Goal: Task Accomplishment & Management: Complete application form

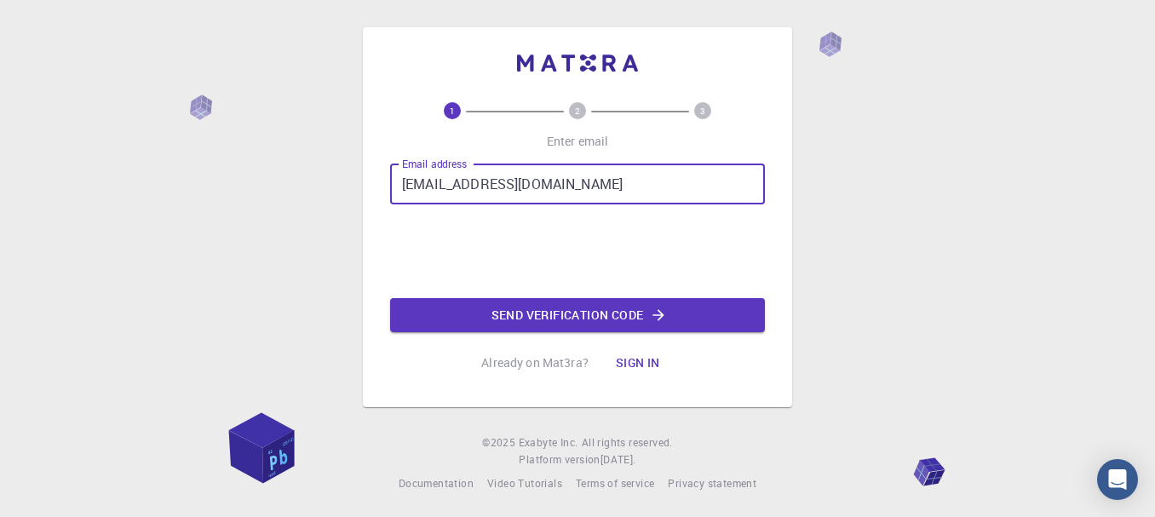
scroll to position [461, 0]
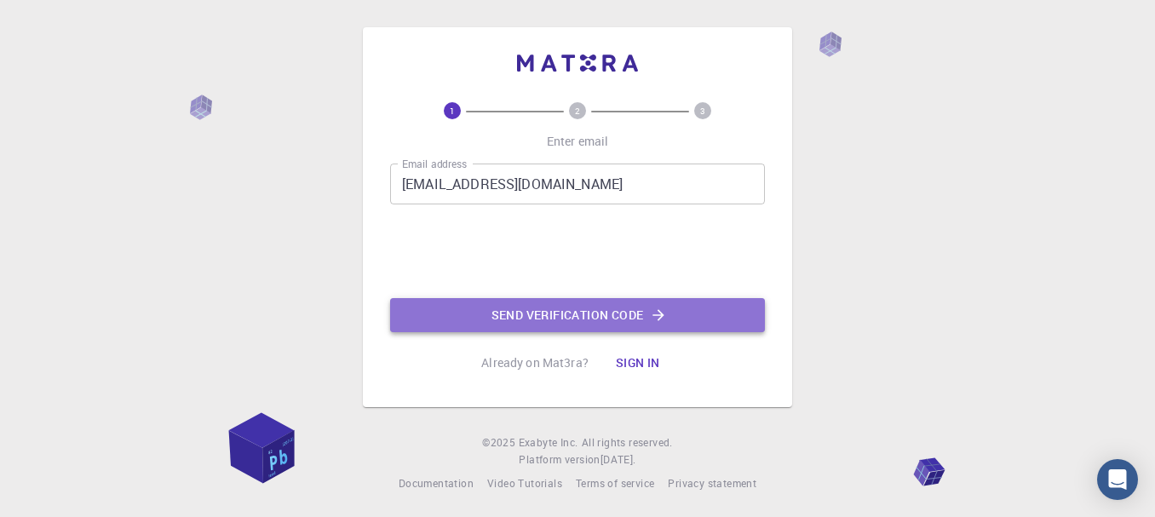
click at [557, 313] on button "Send verification code" at bounding box center [577, 315] width 375 height 34
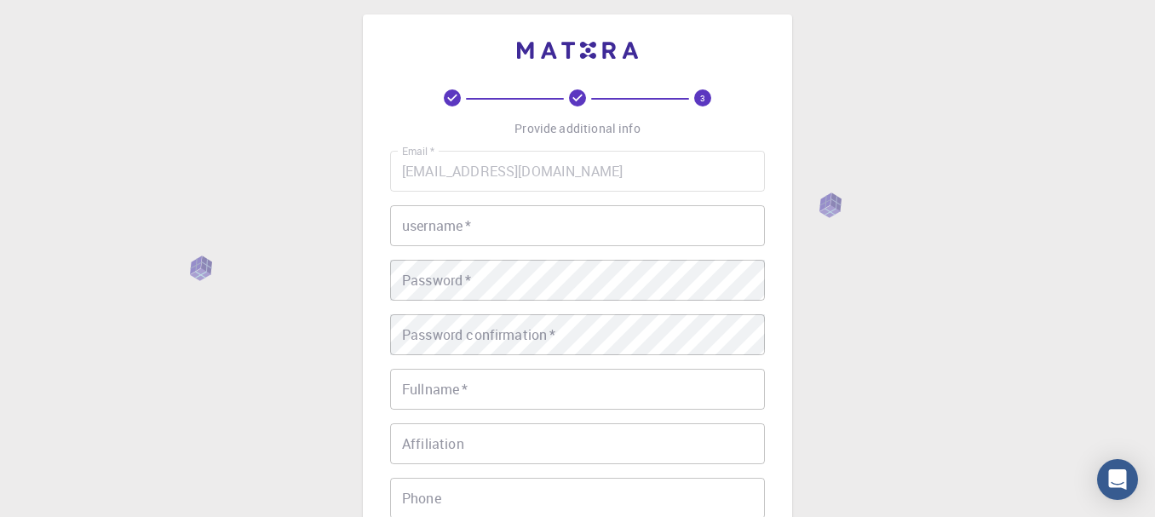
scroll to position [0, 0]
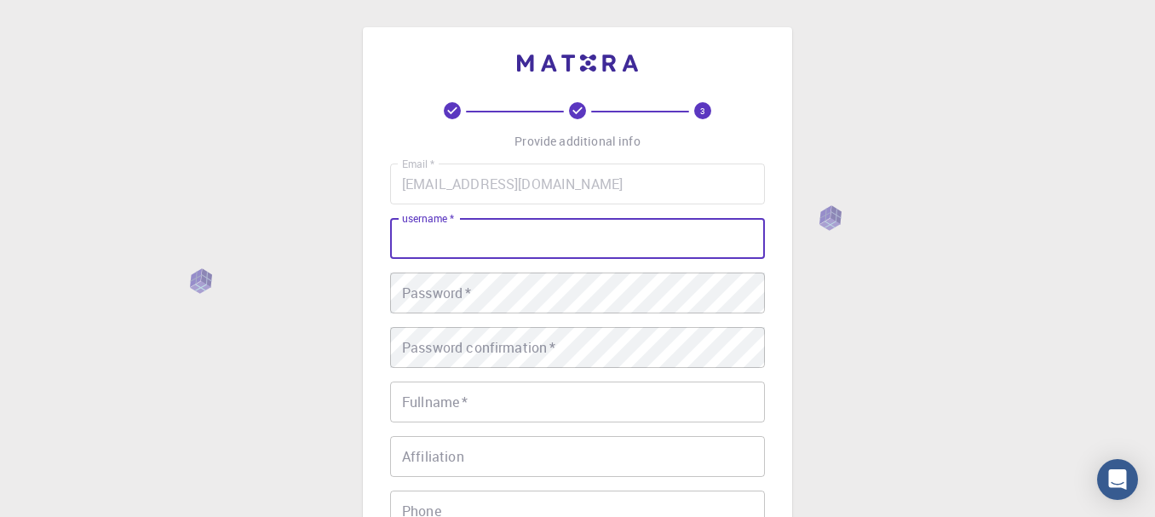
click at [491, 232] on input "username   *" at bounding box center [577, 238] width 375 height 41
type input "ketan1998"
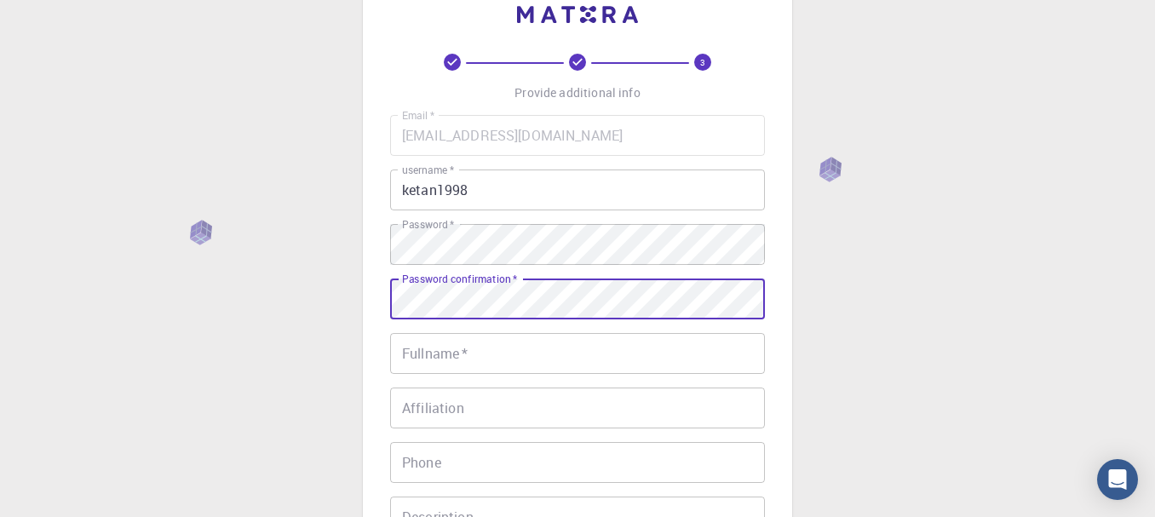
scroll to position [49, 0]
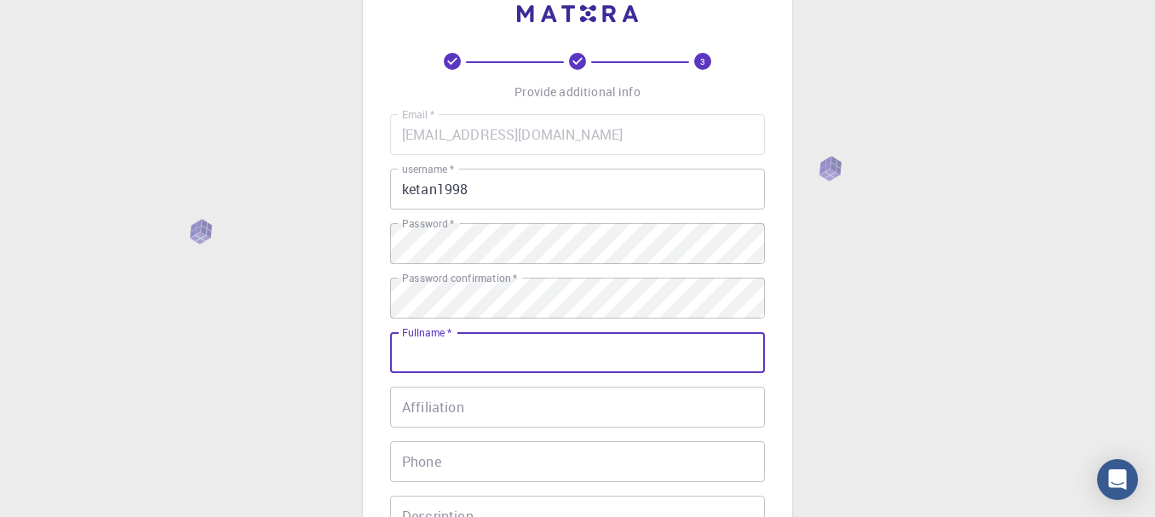
click at [473, 256] on div "Email   * [EMAIL_ADDRESS][DOMAIN_NAME] Email   * username   * ketan1998 usernam…" at bounding box center [577, 348] width 375 height 468
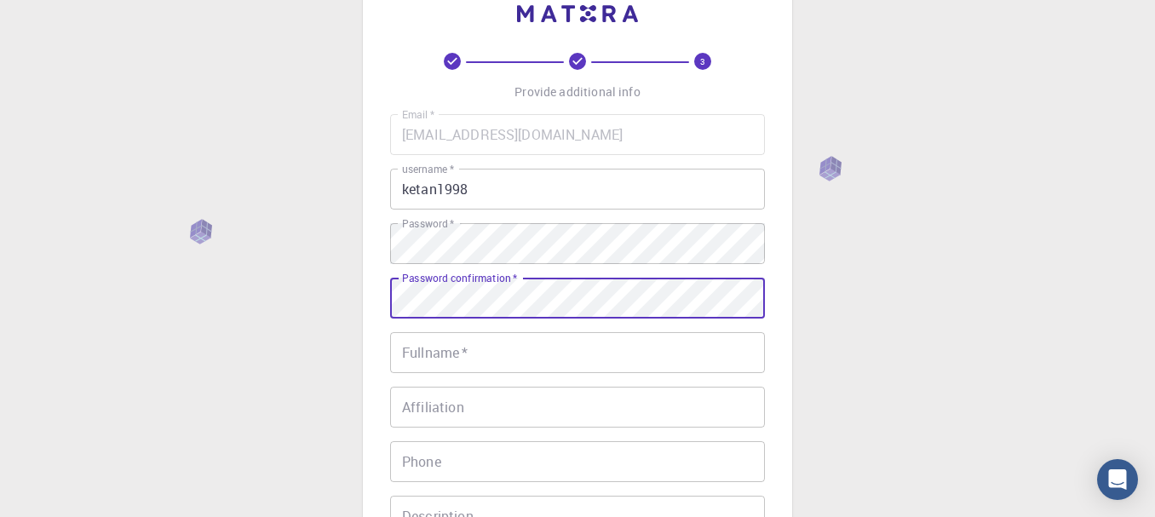
click at [434, 363] on input "Fullname   *" at bounding box center [577, 352] width 375 height 41
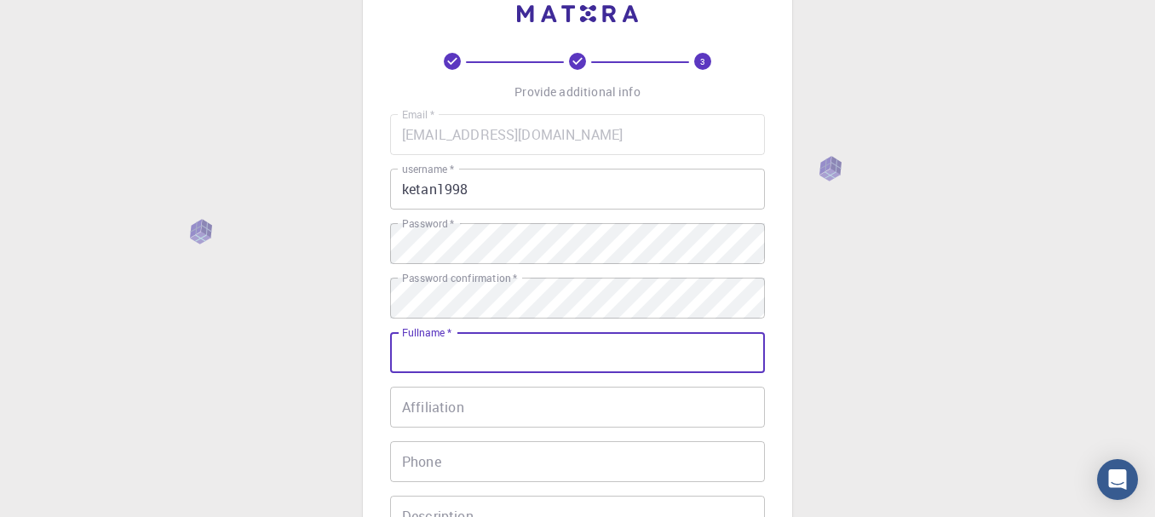
type input "[PERSON_NAME] Dvivedy"
type input "07349126072"
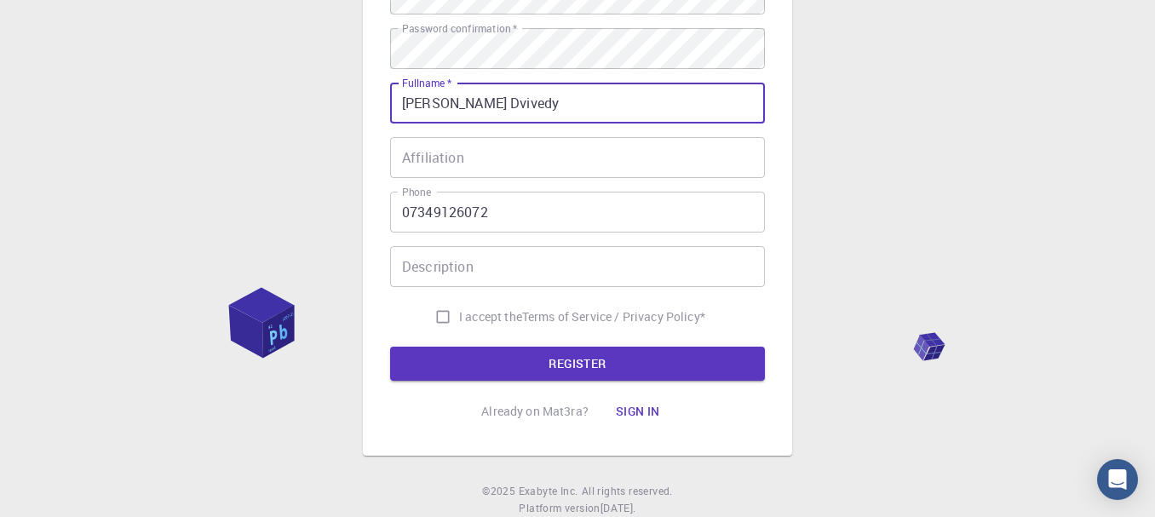
scroll to position [300, 0]
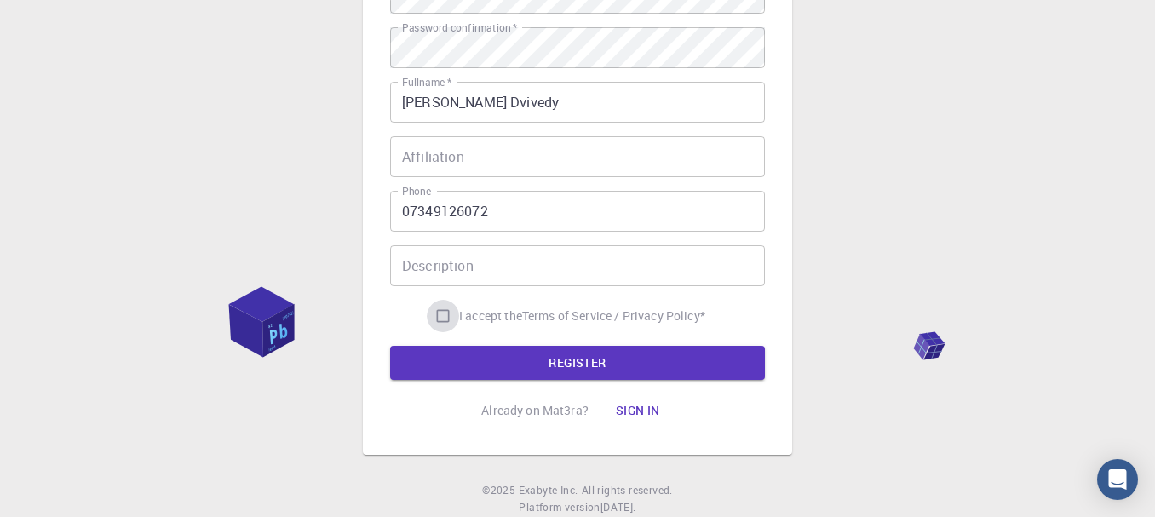
click at [434, 323] on input "I accept the Terms of Service / Privacy Policy *" at bounding box center [443, 316] width 32 height 32
checkbox input "true"
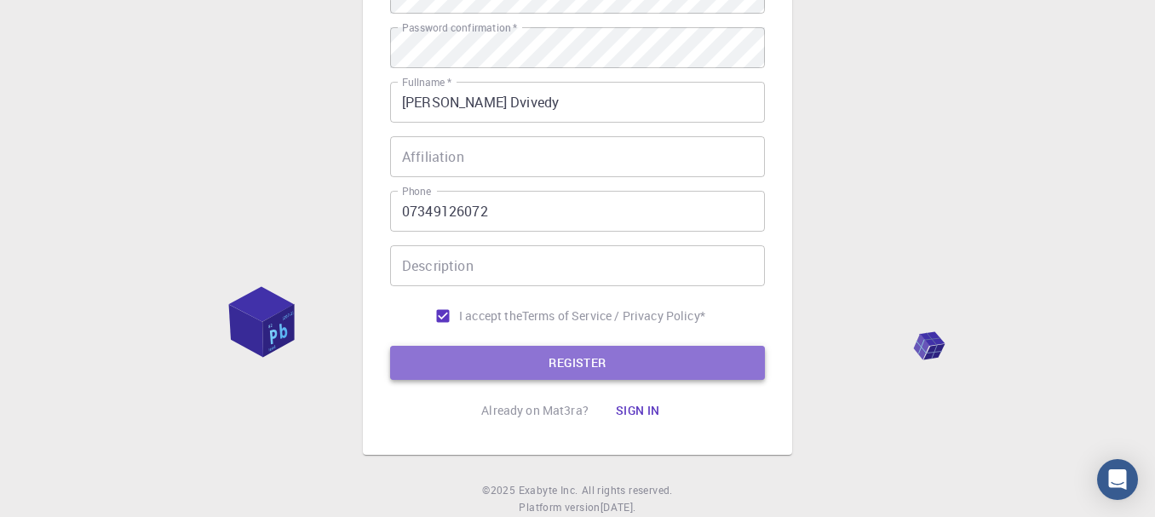
click at [507, 354] on button "REGISTER" at bounding box center [577, 363] width 375 height 34
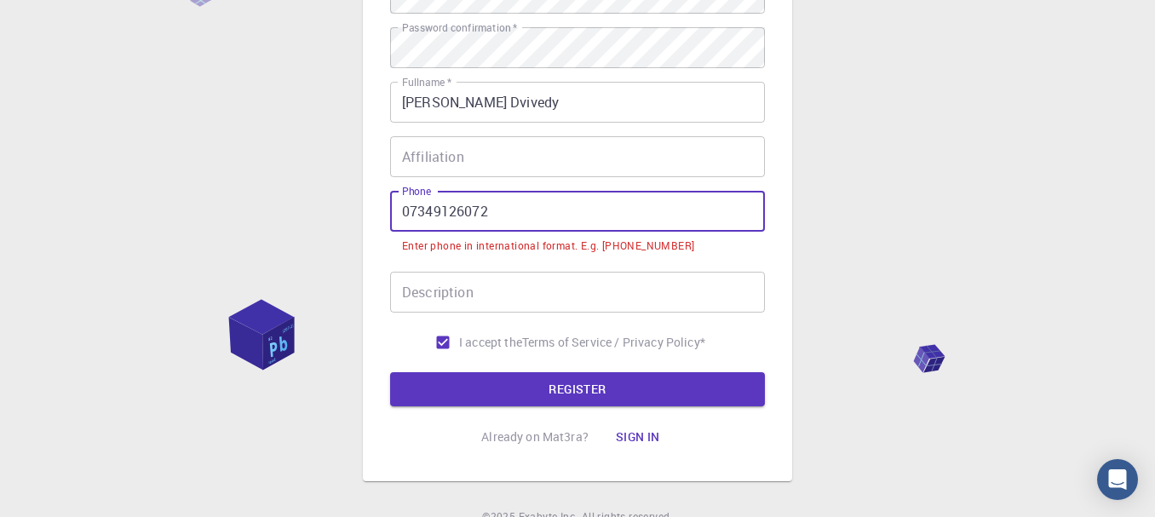
click at [409, 215] on input "07349126072" at bounding box center [577, 211] width 375 height 41
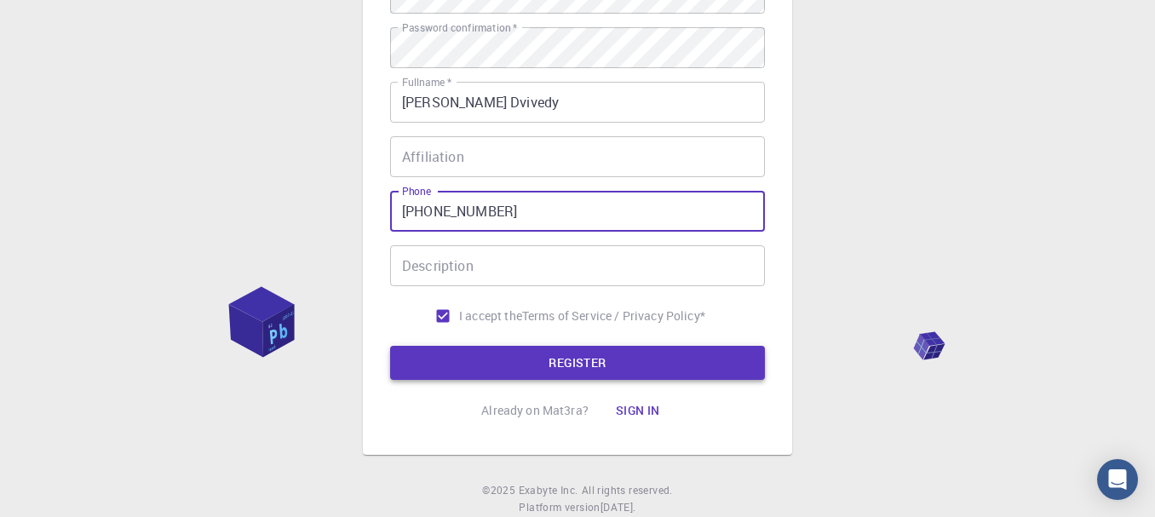
type input "[PHONE_NUMBER]"
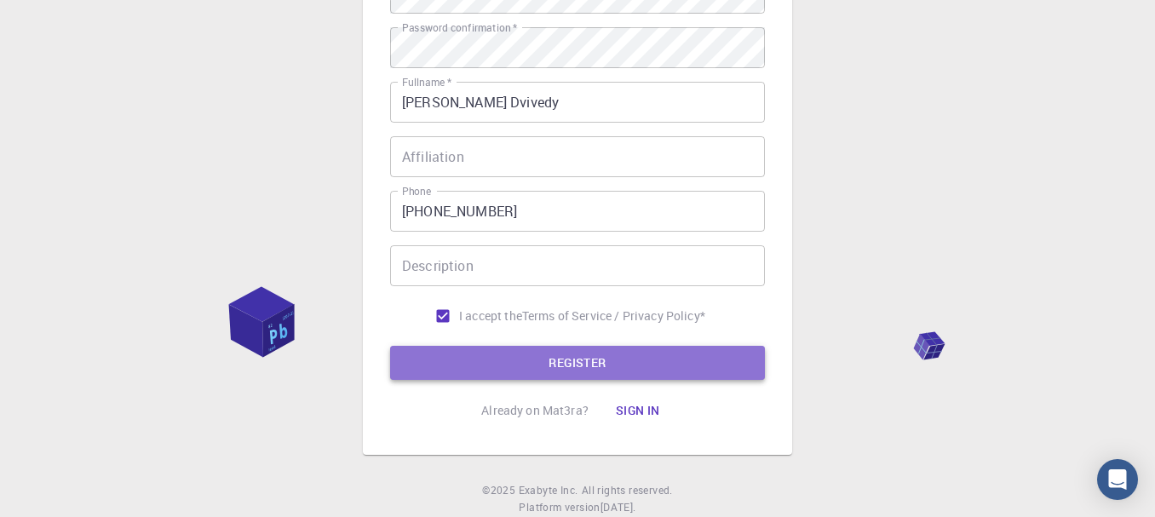
click at [488, 367] on button "REGISTER" at bounding box center [577, 363] width 375 height 34
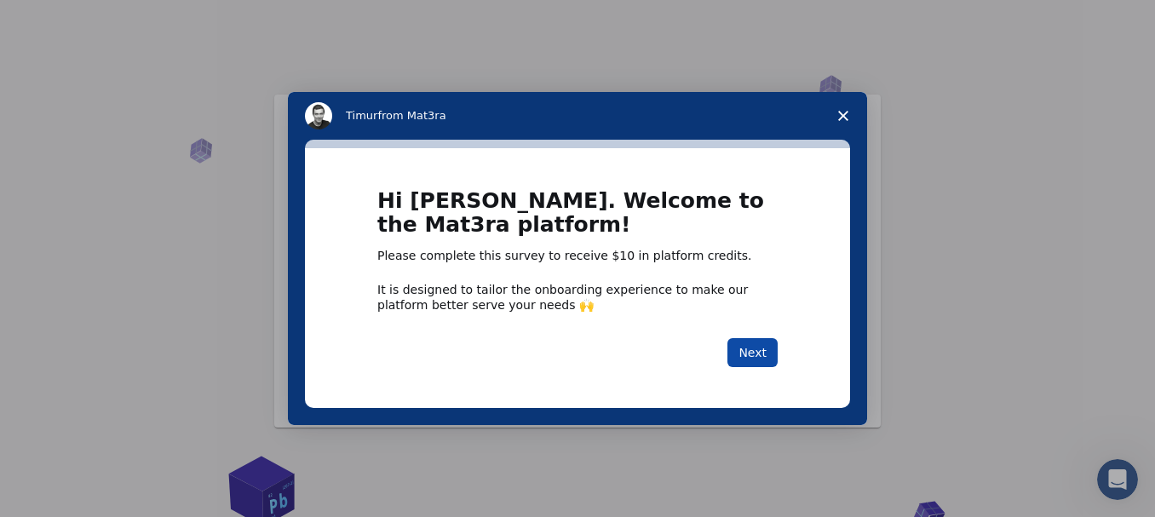
click at [759, 367] on button "Next" at bounding box center [752, 352] width 50 height 29
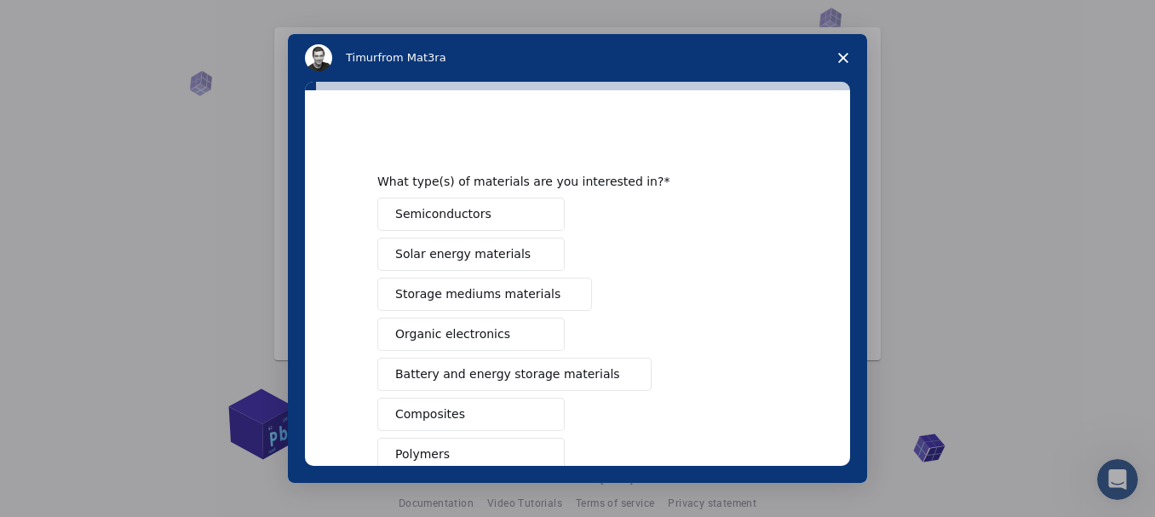
scroll to position [205, 0]
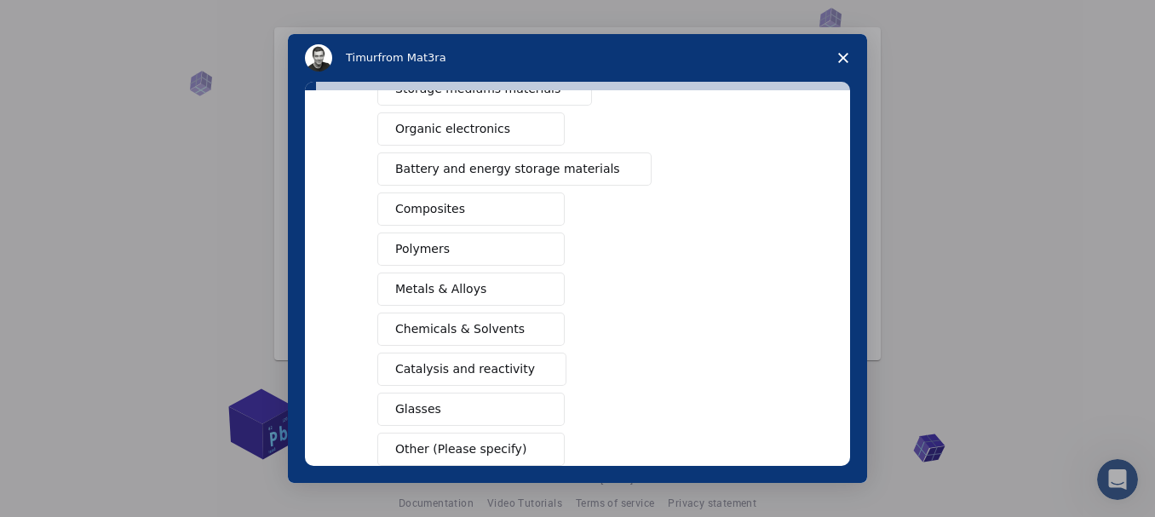
click at [755, 507] on button "Next" at bounding box center [752, 510] width 50 height 29
click at [483, 460] on button "Other (Please specify)" at bounding box center [470, 449] width 187 height 33
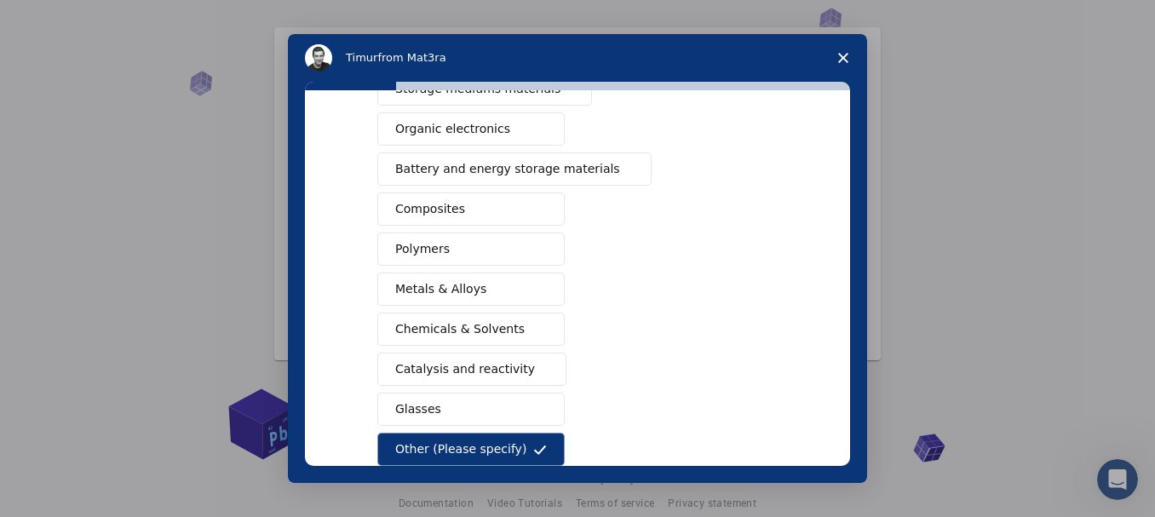
click at [466, 511] on input "Enter response" at bounding box center [470, 508] width 187 height 34
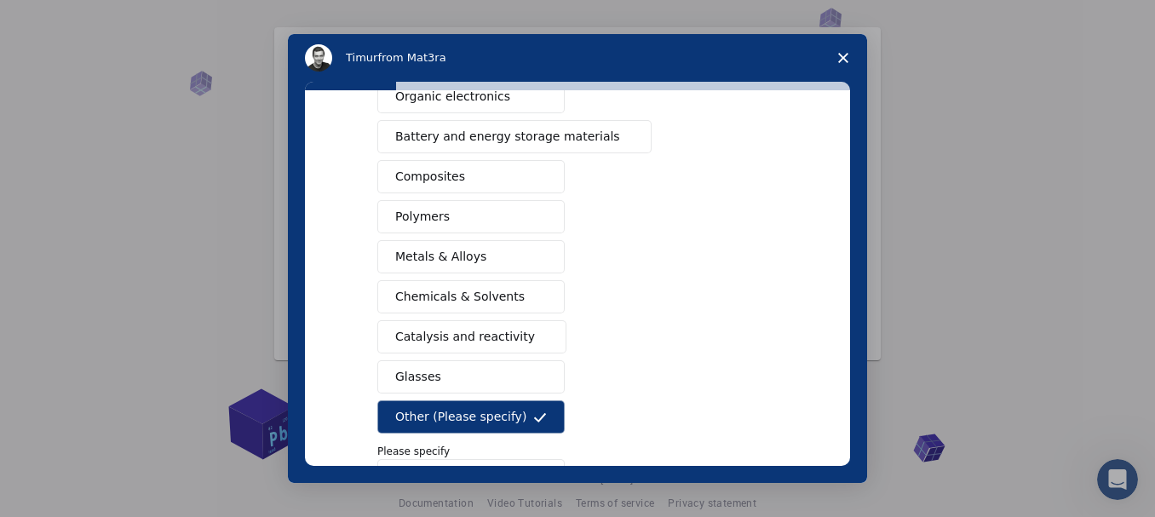
scroll to position [265, 0]
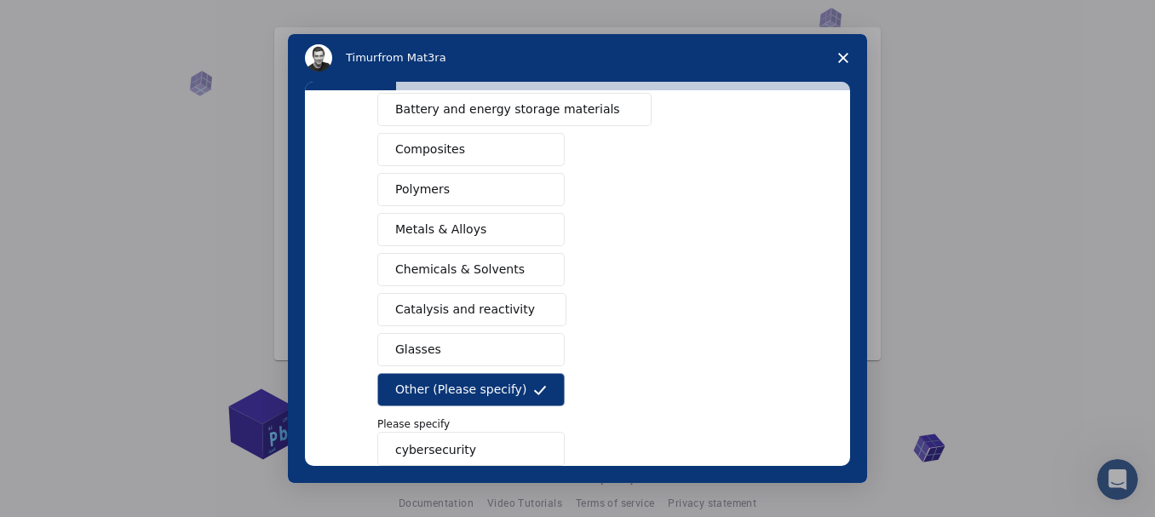
type input "cybersecurity"
click at [744, 503] on button "Next" at bounding box center [752, 510] width 50 height 29
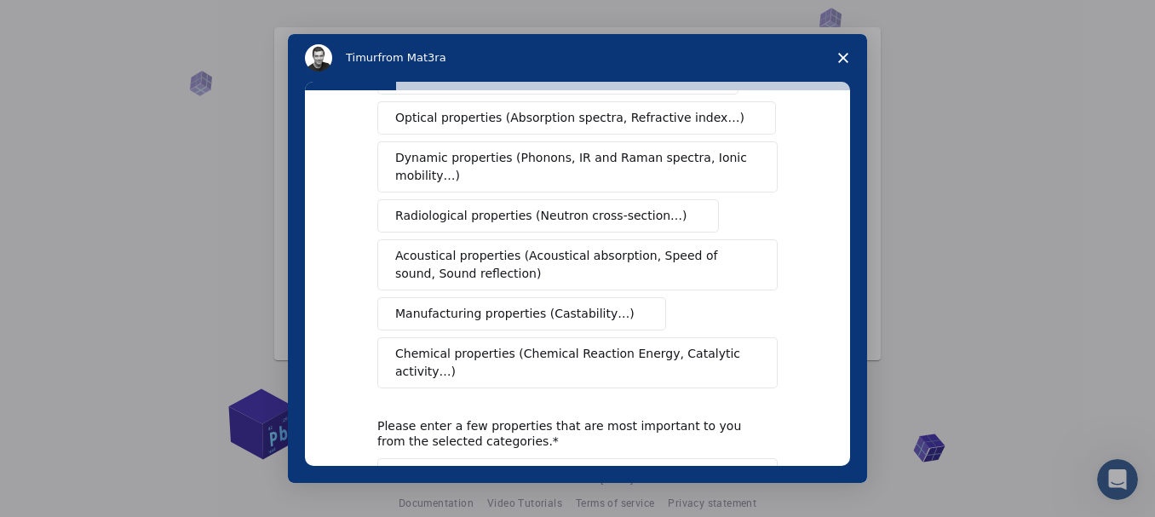
scroll to position [294, 0]
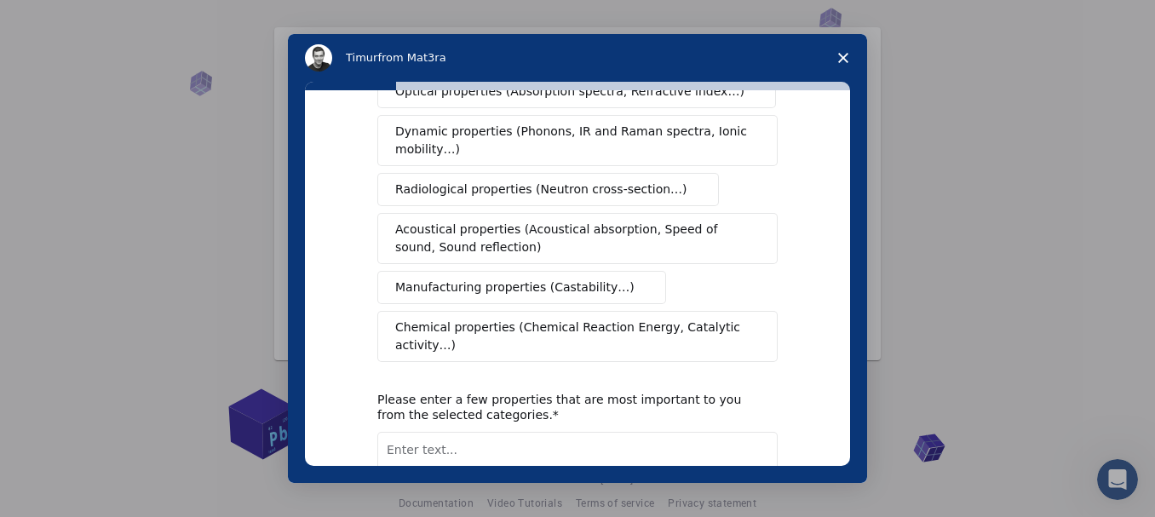
click at [495, 432] on textarea "Enter text..." at bounding box center [577, 467] width 400 height 70
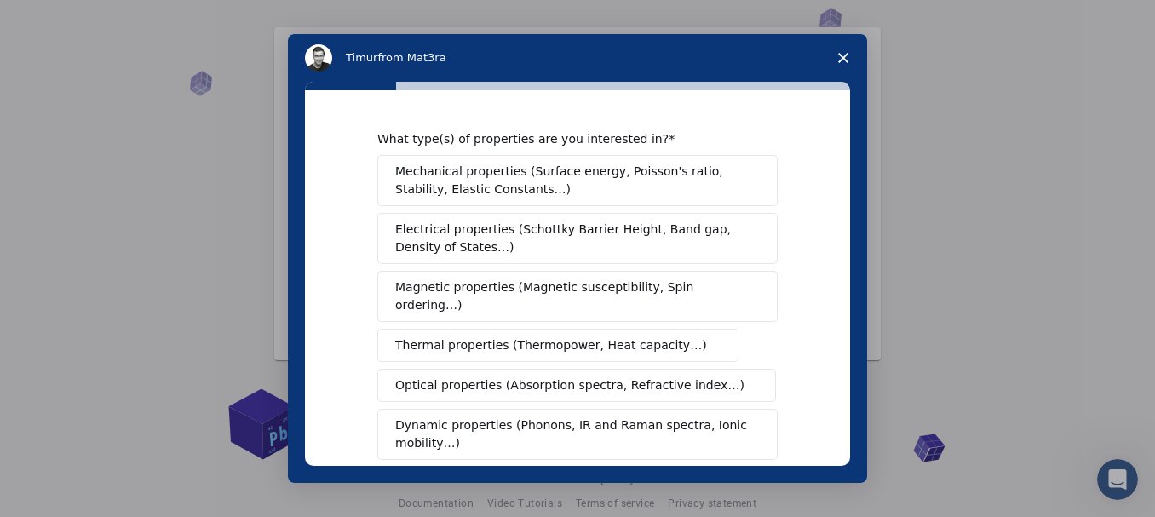
click at [924, 365] on div "Intercom messenger" at bounding box center [577, 258] width 1155 height 517
click at [656, 178] on span "Mechanical properties (Surface energy, Poisson's ratio, Stability, Elastic Cons…" at bounding box center [572, 181] width 355 height 36
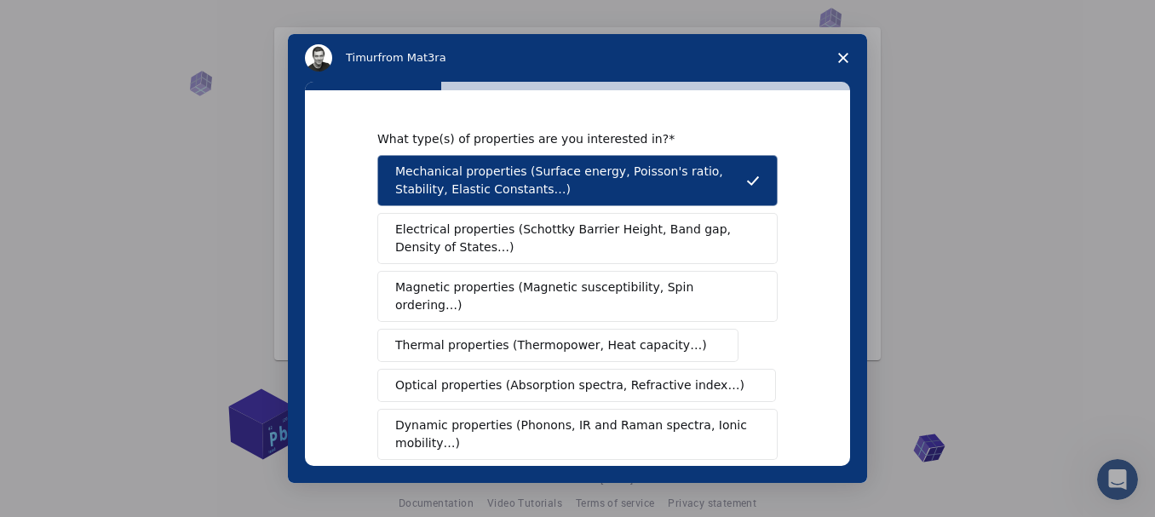
click at [632, 232] on span "Electrical properties (Schottky Barrier Height, Band gap, Density of States…)" at bounding box center [572, 239] width 354 height 36
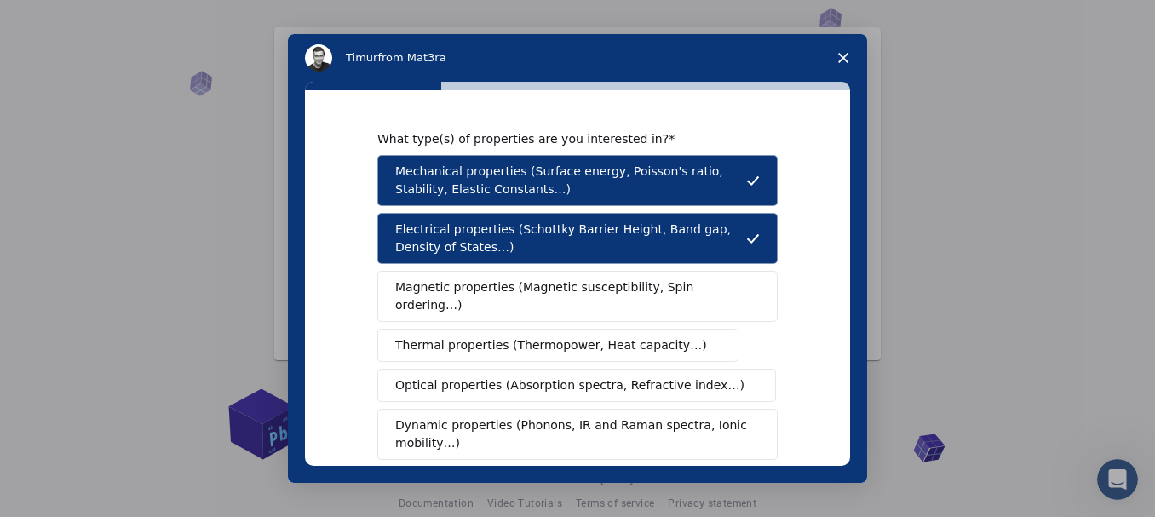
click at [605, 301] on button "Magnetic properties (Magnetic susceptibility, Spin ordering…)" at bounding box center [577, 296] width 400 height 51
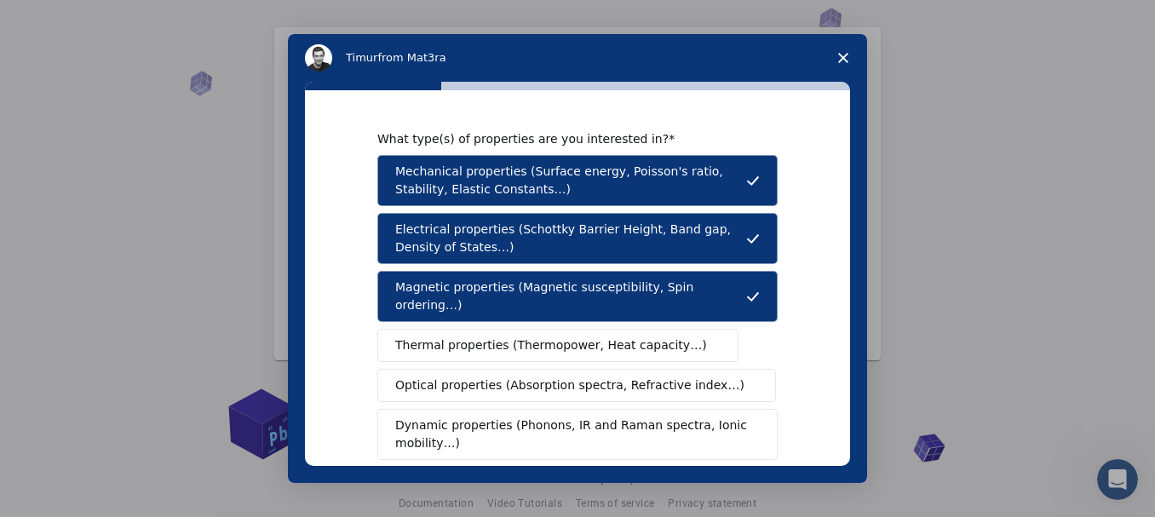
click at [593, 336] on span "Thermal properties (Thermopower, Heat capacity…)" at bounding box center [551, 345] width 312 height 18
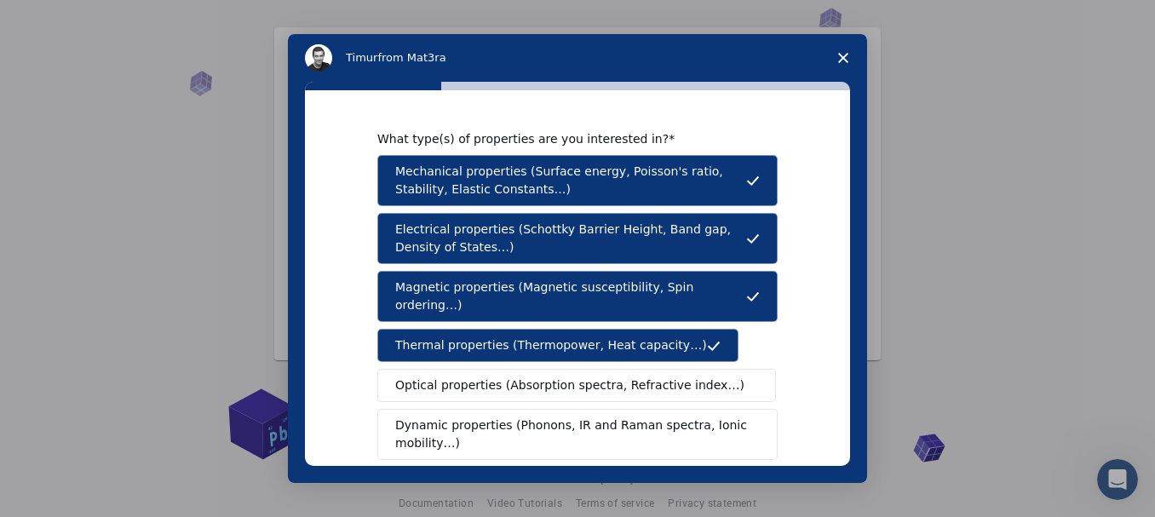
click at [584, 383] on button "Optical properties (Absorption spectra, Refractive index…)" at bounding box center [576, 385] width 399 height 33
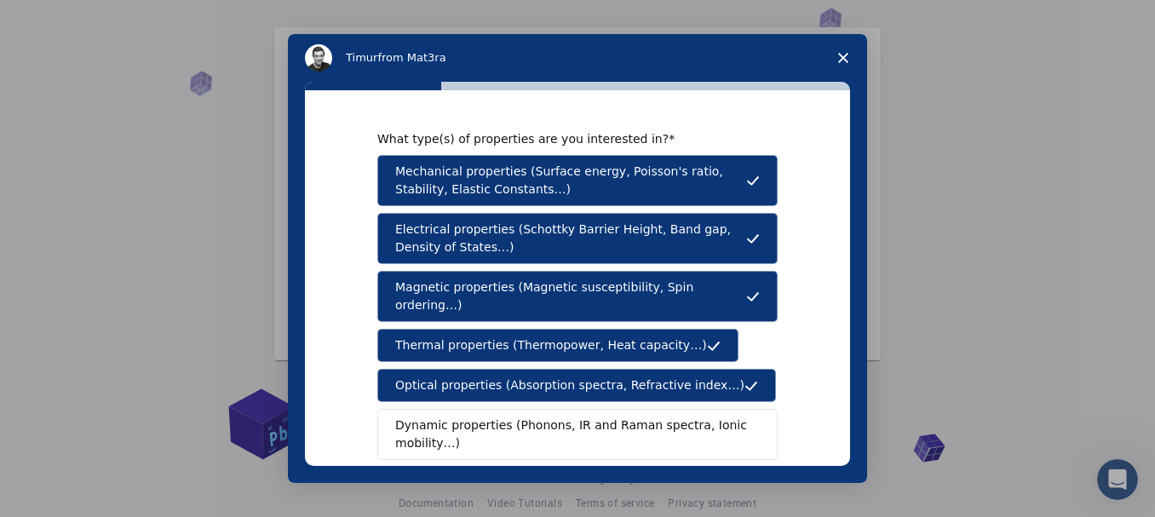
click at [583, 166] on span "Mechanical properties (Surface energy, Poisson's ratio, Stability, Elastic Cons…" at bounding box center [570, 181] width 351 height 36
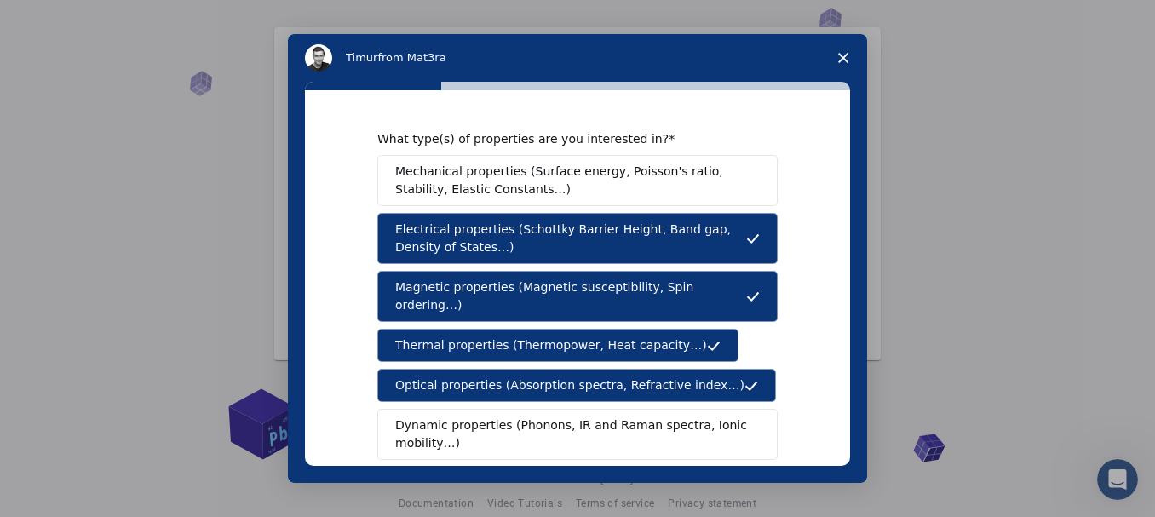
drag, startPoint x: 583, startPoint y: 219, endPoint x: 574, endPoint y: 281, distance: 62.8
click at [574, 281] on div "Mechanical properties (Surface energy, Poisson's ratio, Stability, Elastic Cons…" at bounding box center [577, 405] width 400 height 501
click at [574, 281] on span "Magnetic properties (Magnetic susceptibility, Spin ordering…)" at bounding box center [570, 297] width 351 height 36
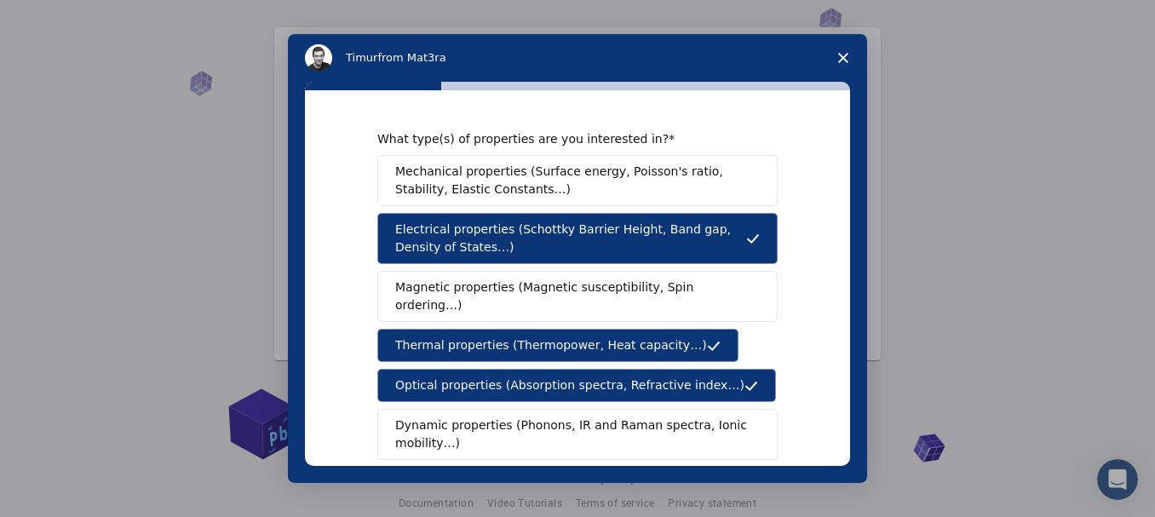
click at [572, 236] on span "Electrical properties (Schottky Barrier Height, Band gap, Density of States…)" at bounding box center [570, 239] width 351 height 36
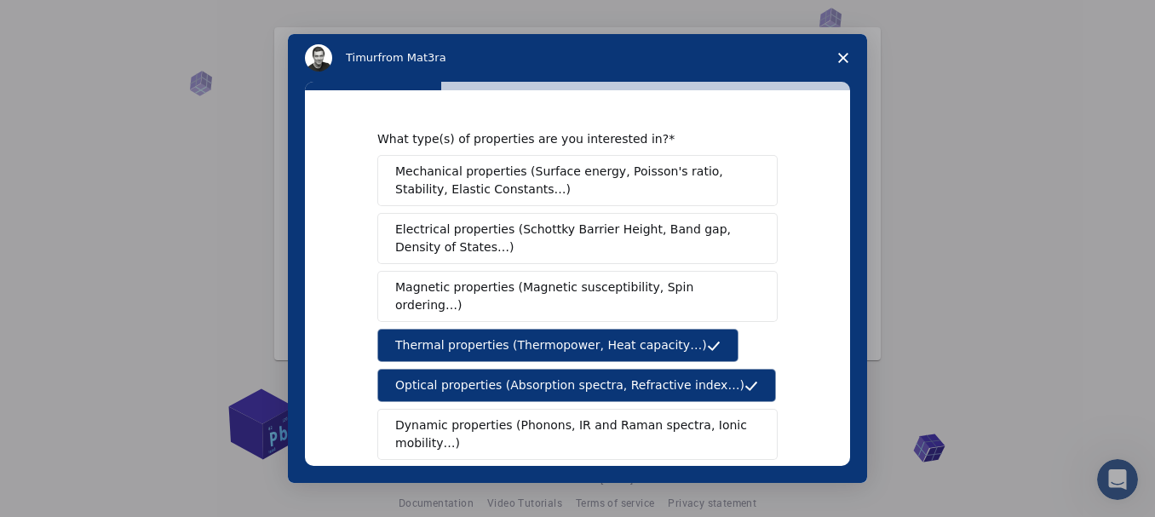
click at [567, 336] on span "Thermal properties (Thermopower, Heat capacity…)" at bounding box center [551, 345] width 312 height 18
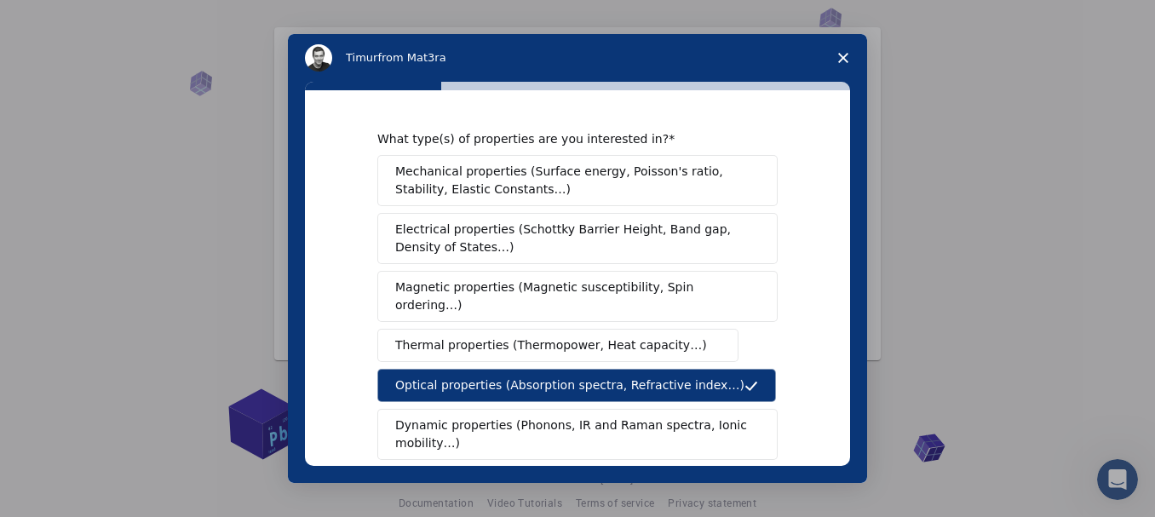
click at [576, 376] on span "Optical properties (Absorption spectra, Refractive index…)" at bounding box center [569, 385] width 349 height 18
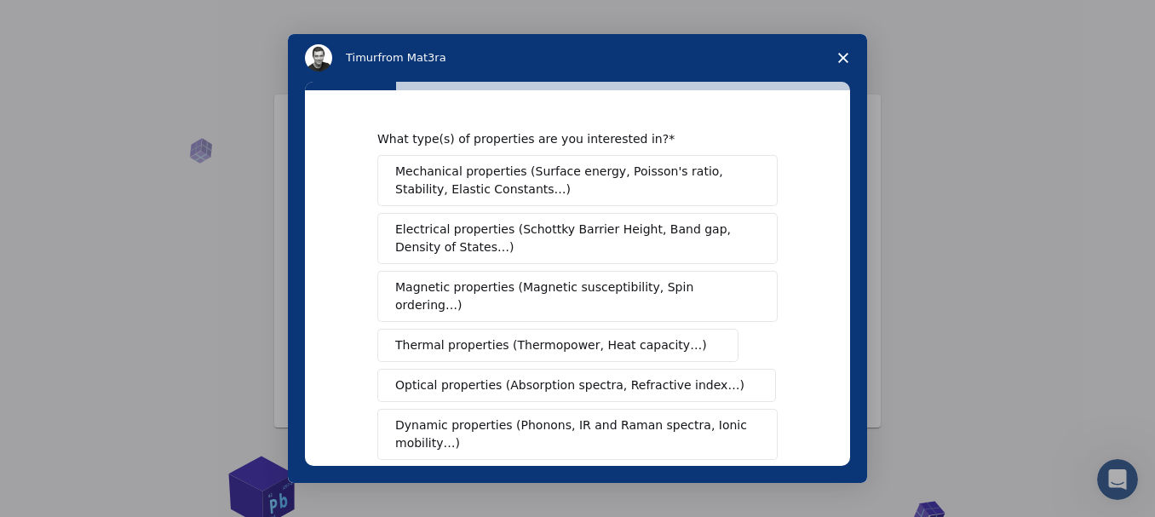
click at [847, 51] on span "Close survey" at bounding box center [843, 58] width 48 height 48
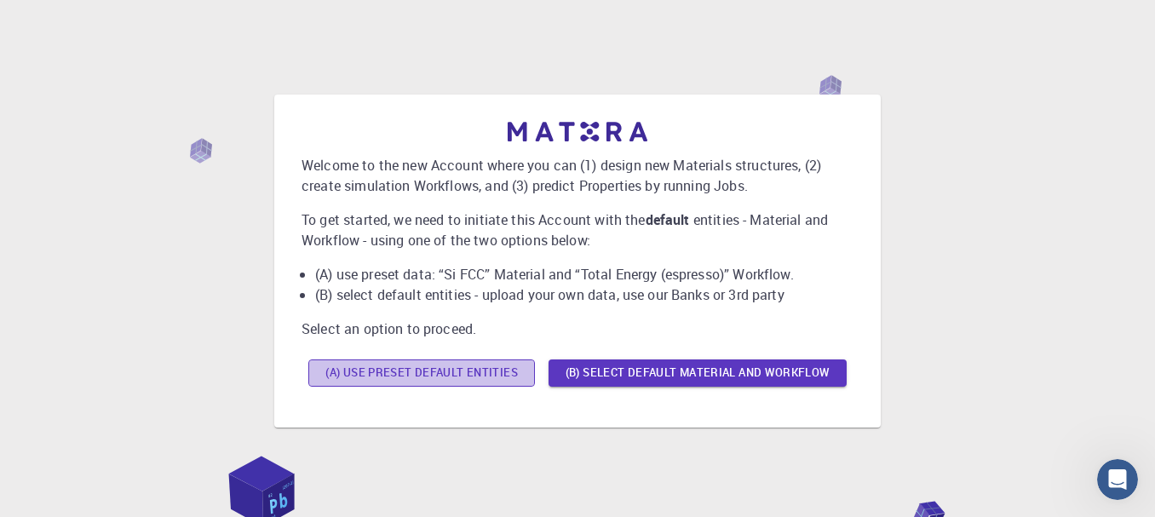
click at [451, 363] on button "(A) Use preset default entities" at bounding box center [421, 372] width 227 height 27
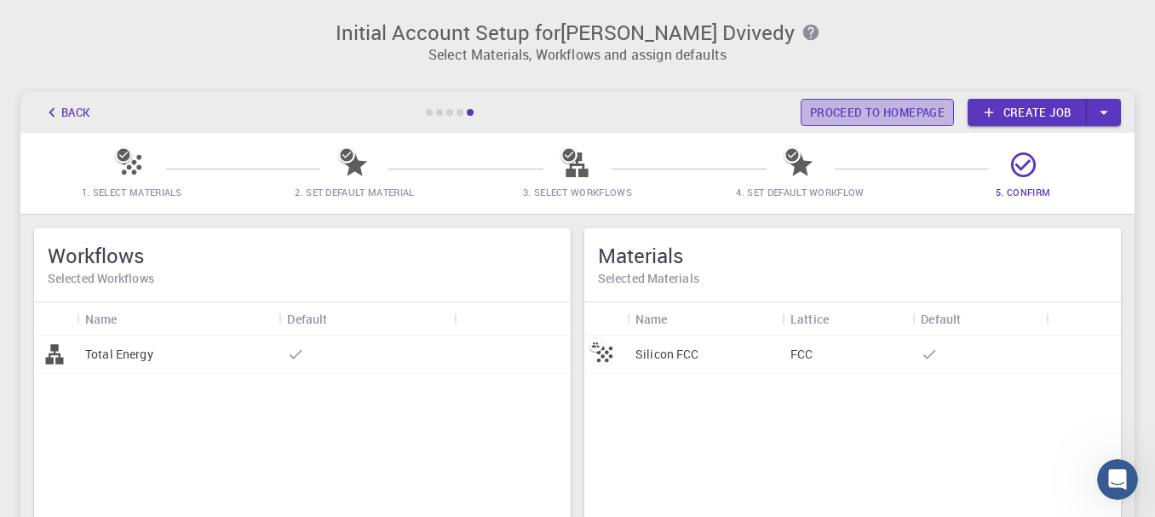
click at [870, 108] on link "Proceed to homepage" at bounding box center [877, 112] width 153 height 27
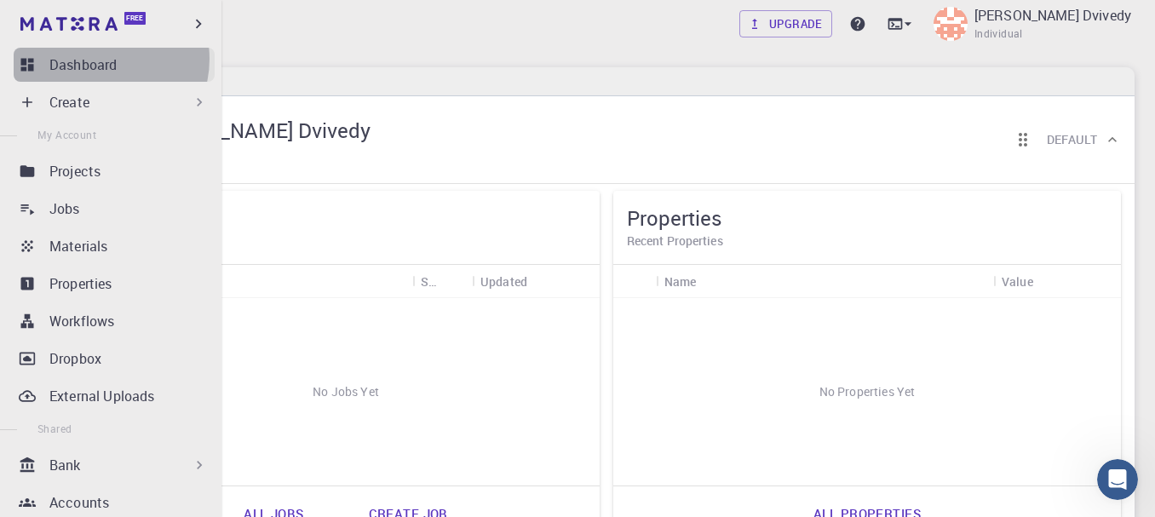
click at [100, 59] on p "Dashboard" at bounding box center [82, 65] width 67 height 20
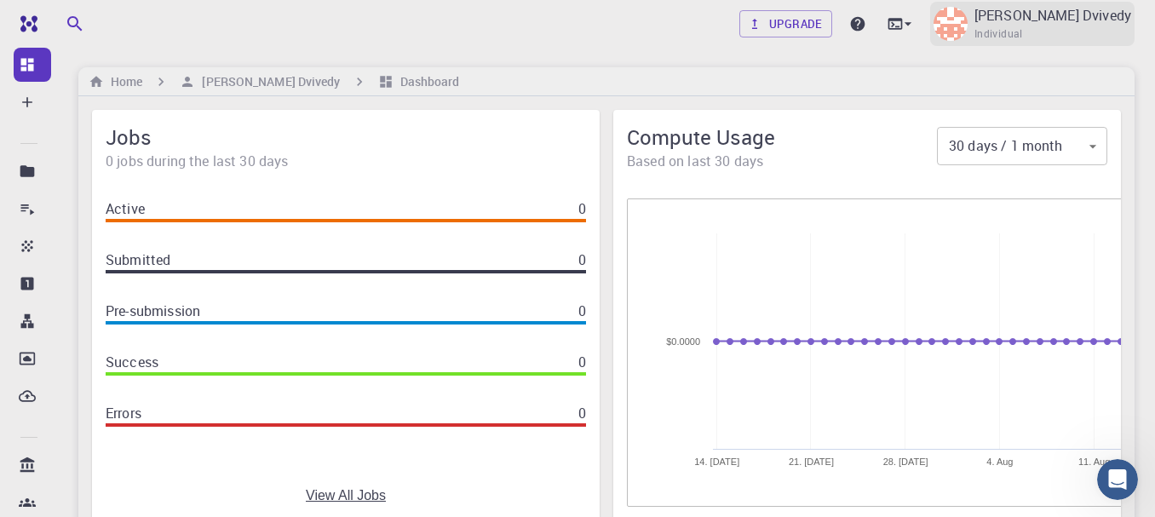
click at [1111, 13] on p "[PERSON_NAME] Dvivedy" at bounding box center [1052, 15] width 157 height 20
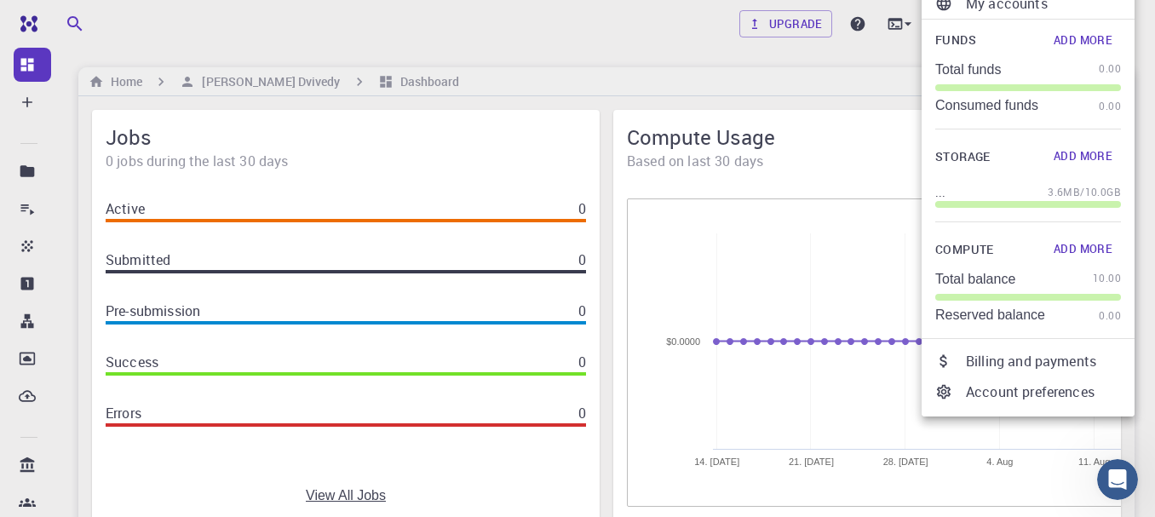
click at [989, 483] on li "Logout" at bounding box center [1028, 467] width 213 height 31
